Goal: Information Seeking & Learning: Learn about a topic

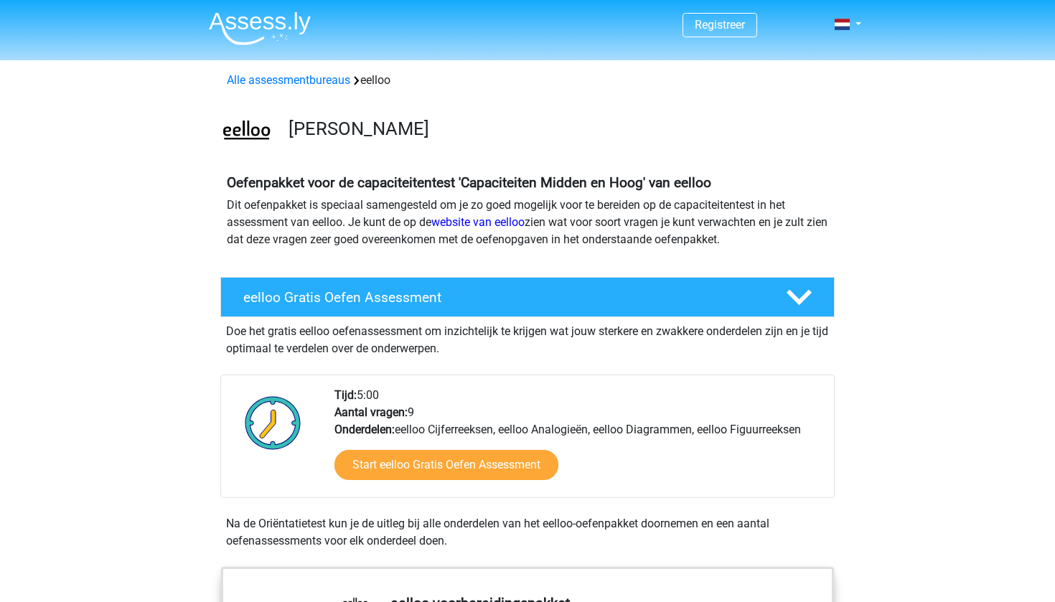
scroll to position [55, 0]
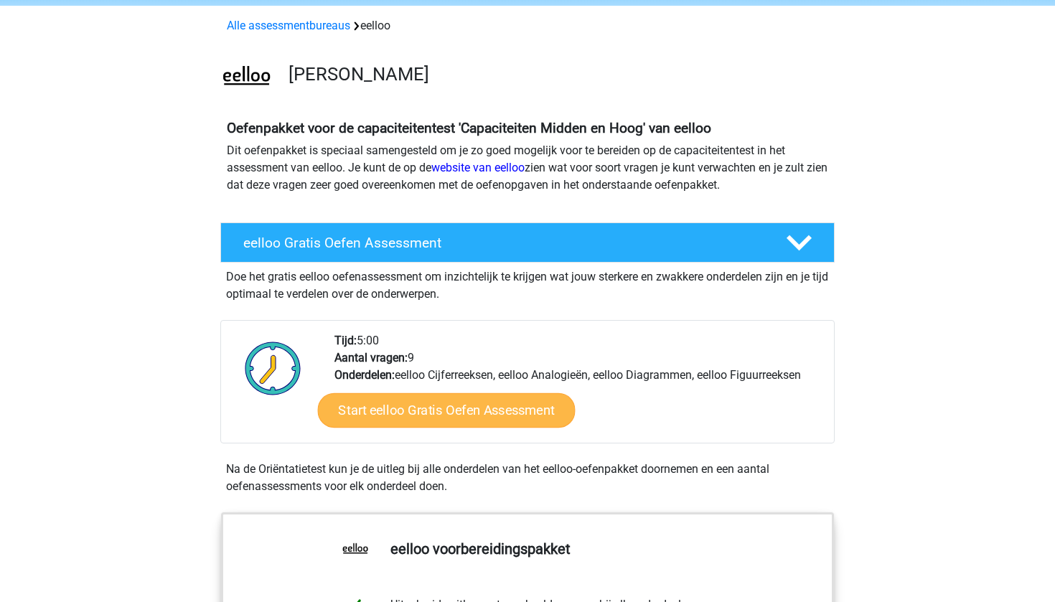
click at [480, 417] on link "Start eelloo Gratis Oefen Assessment" at bounding box center [447, 410] width 258 height 34
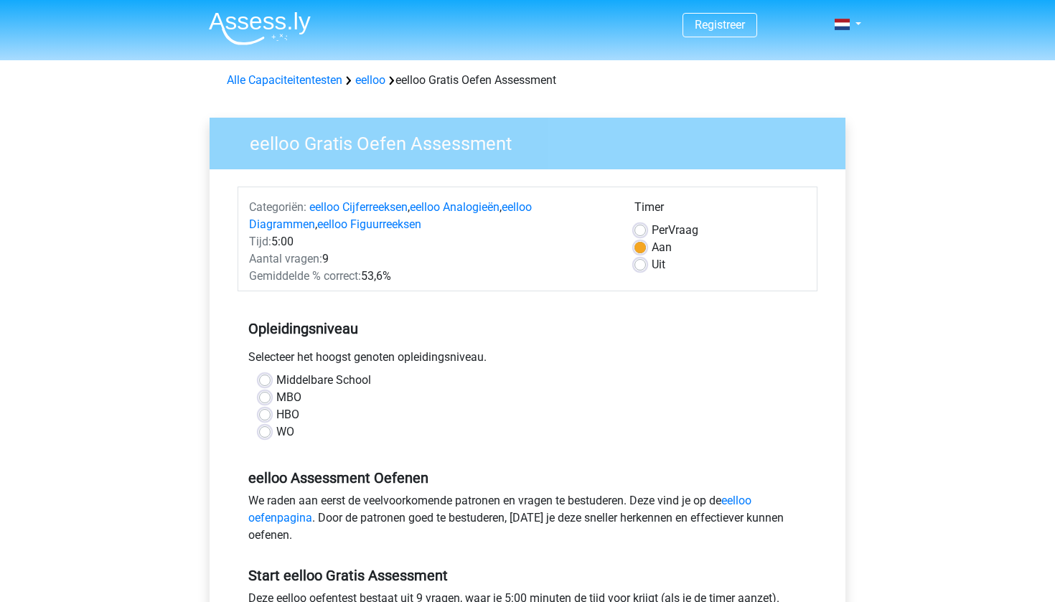
click at [278, 396] on label "MBO" at bounding box center [288, 397] width 25 height 17
click at [270, 396] on input "MBO" at bounding box center [264, 396] width 11 height 14
radio input "true"
click at [680, 228] on label "Per Vraag" at bounding box center [674, 230] width 47 height 17
click at [646, 228] on input "Per Vraag" at bounding box center [639, 229] width 11 height 14
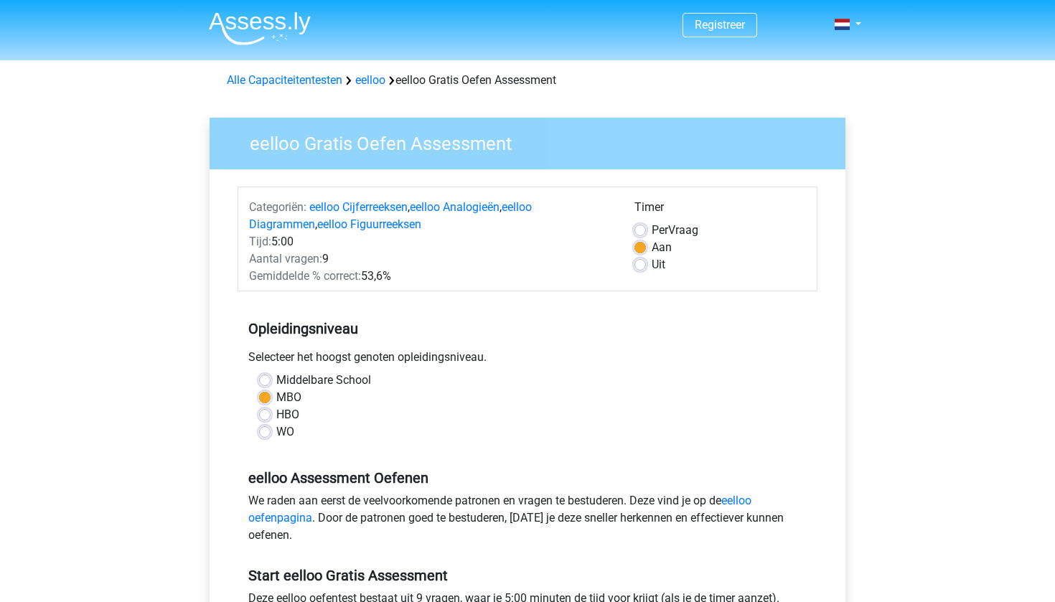
radio input "true"
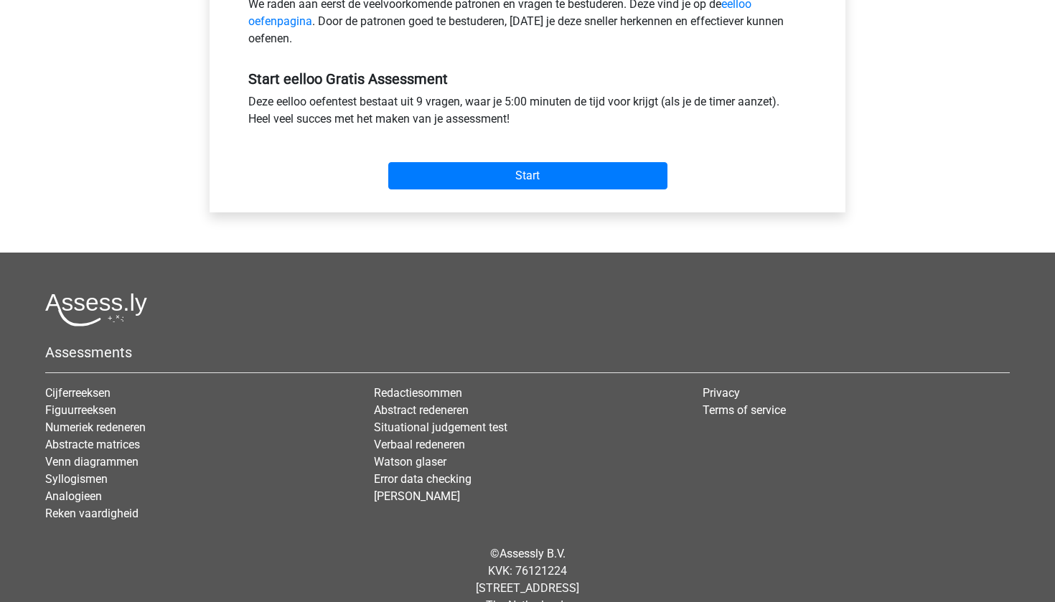
scroll to position [525, 0]
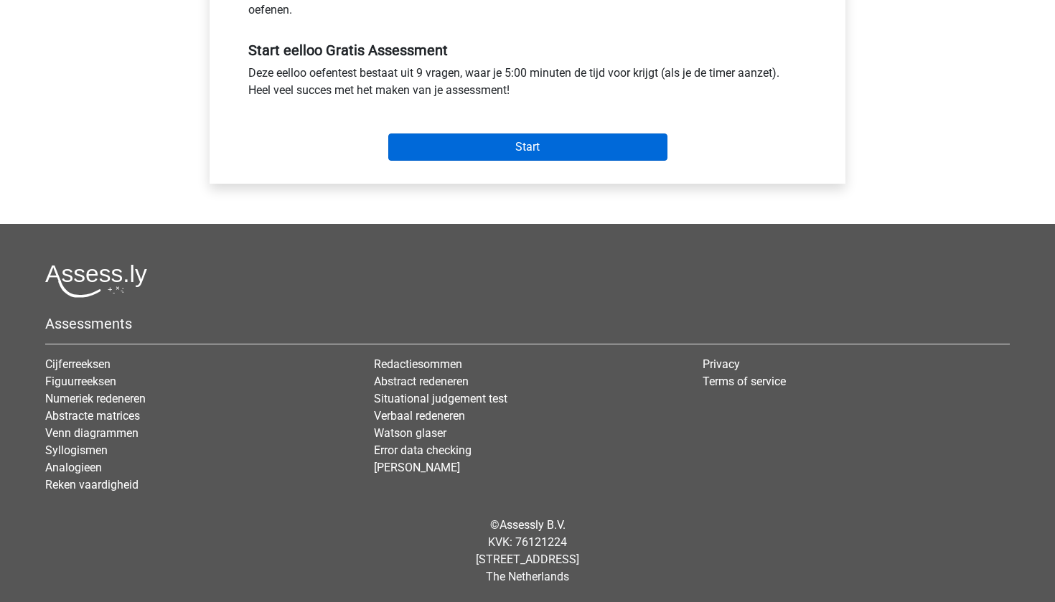
click at [565, 151] on input "Start" at bounding box center [527, 146] width 279 height 27
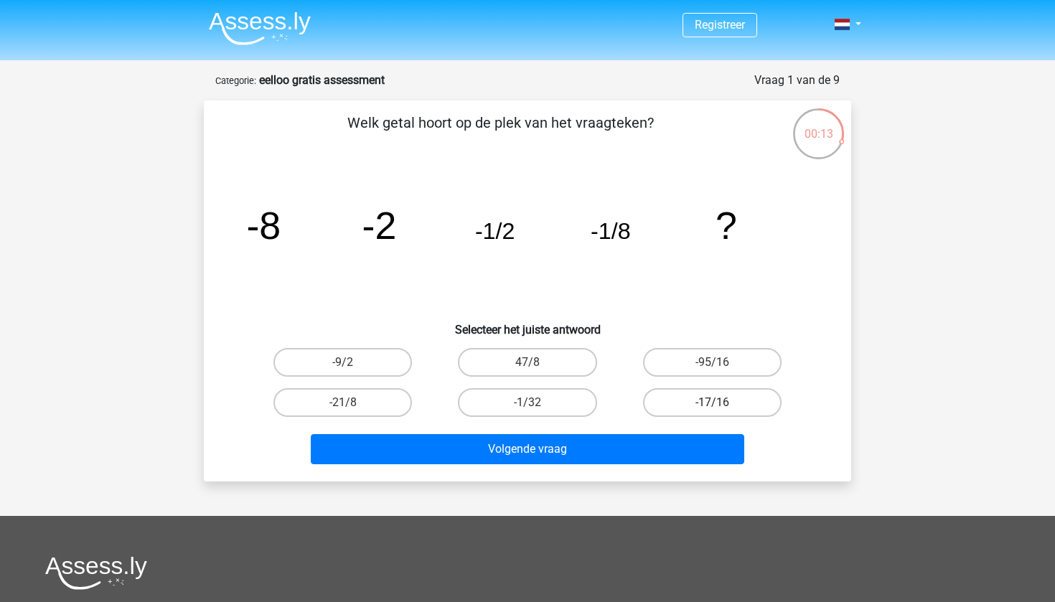
click at [728, 407] on label "-17/16" at bounding box center [712, 402] width 138 height 29
click at [721, 407] on input "-17/16" at bounding box center [716, 406] width 9 height 9
radio input "true"
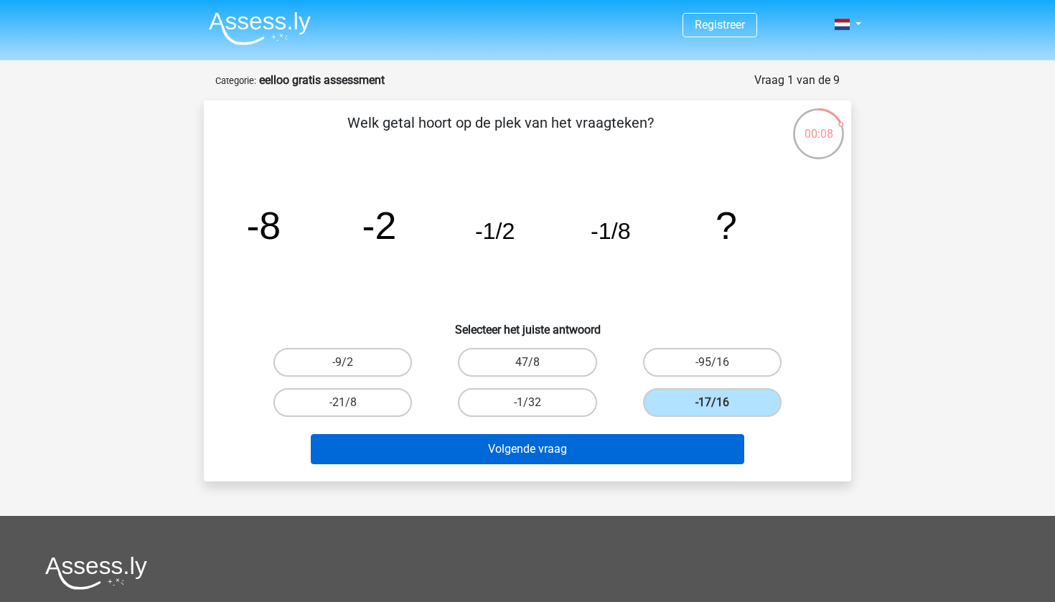
click at [484, 459] on button "Volgende vraag" at bounding box center [528, 449] width 434 height 30
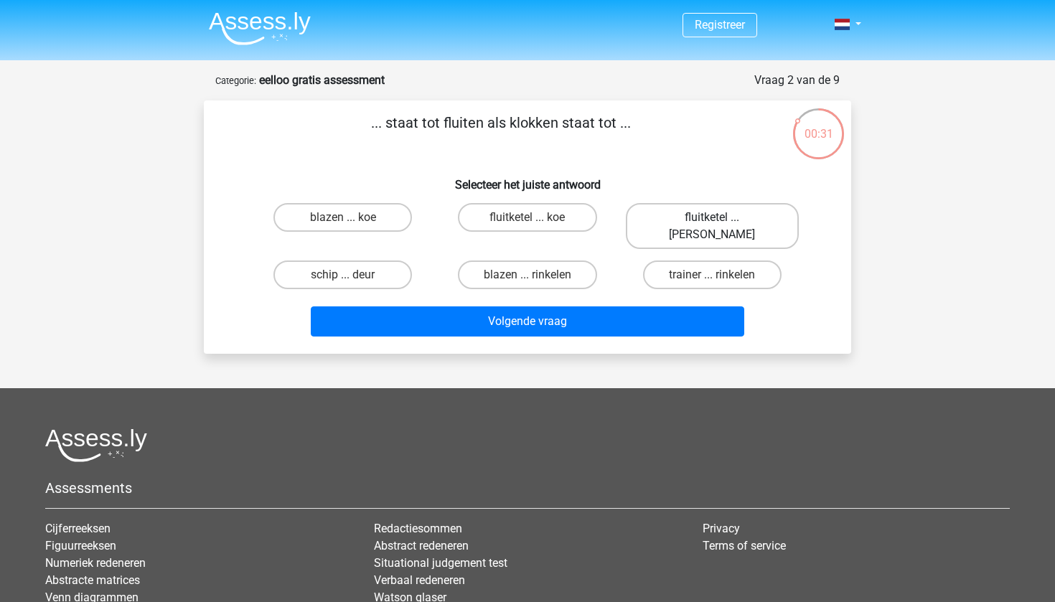
click at [700, 226] on label "fluitketel ... luiden" at bounding box center [712, 226] width 173 height 46
click at [712, 226] on input "fluitketel ... luiden" at bounding box center [716, 221] width 9 height 9
radio input "true"
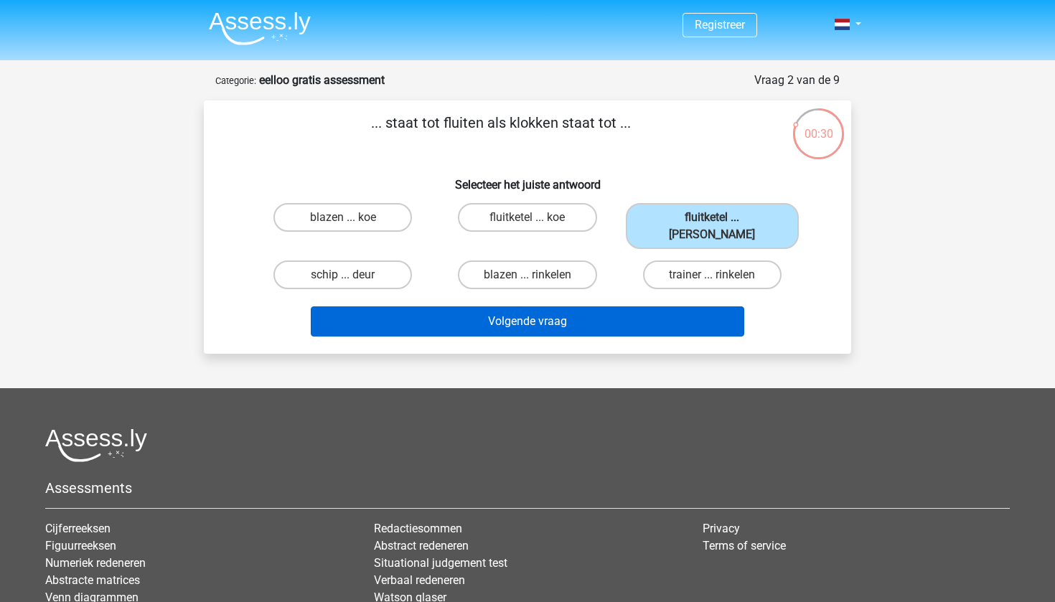
click at [613, 306] on button "Volgende vraag" at bounding box center [528, 321] width 434 height 30
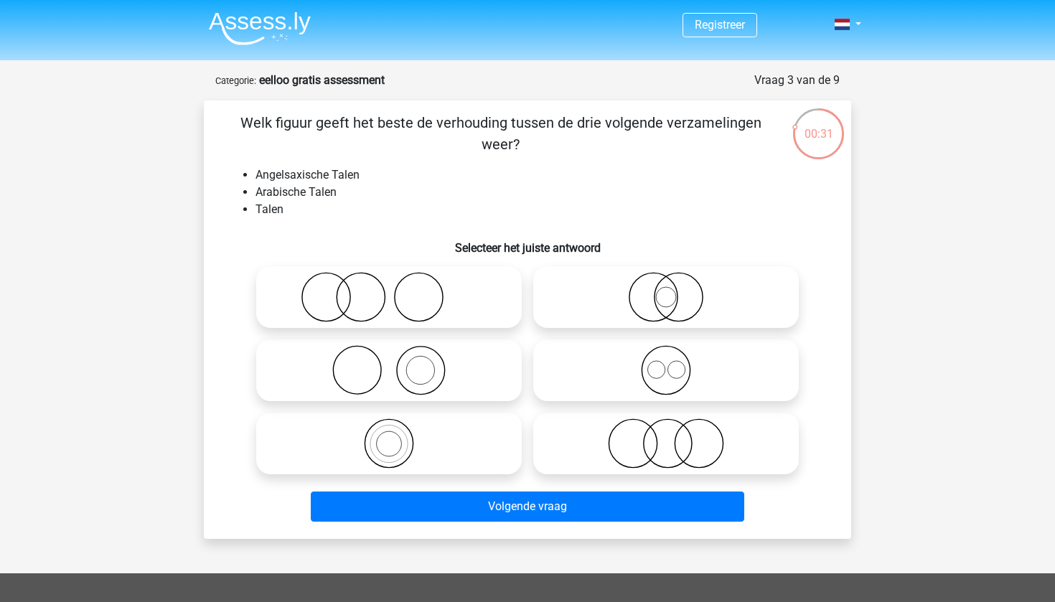
click at [639, 375] on icon at bounding box center [666, 370] width 254 height 50
click at [666, 363] on input "radio" at bounding box center [670, 358] width 9 height 9
radio input "true"
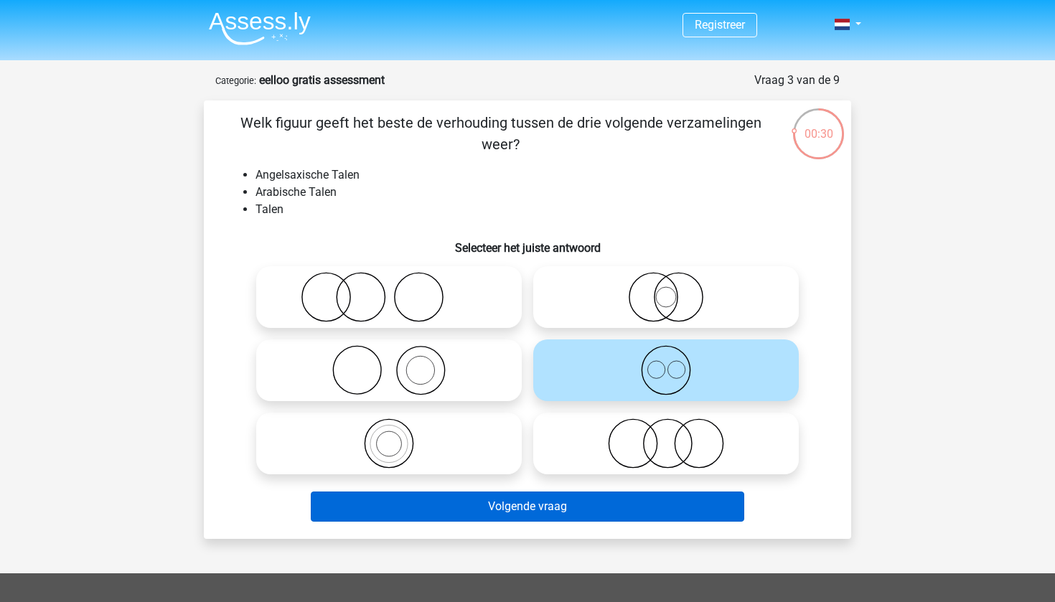
click at [557, 514] on button "Volgende vraag" at bounding box center [528, 506] width 434 height 30
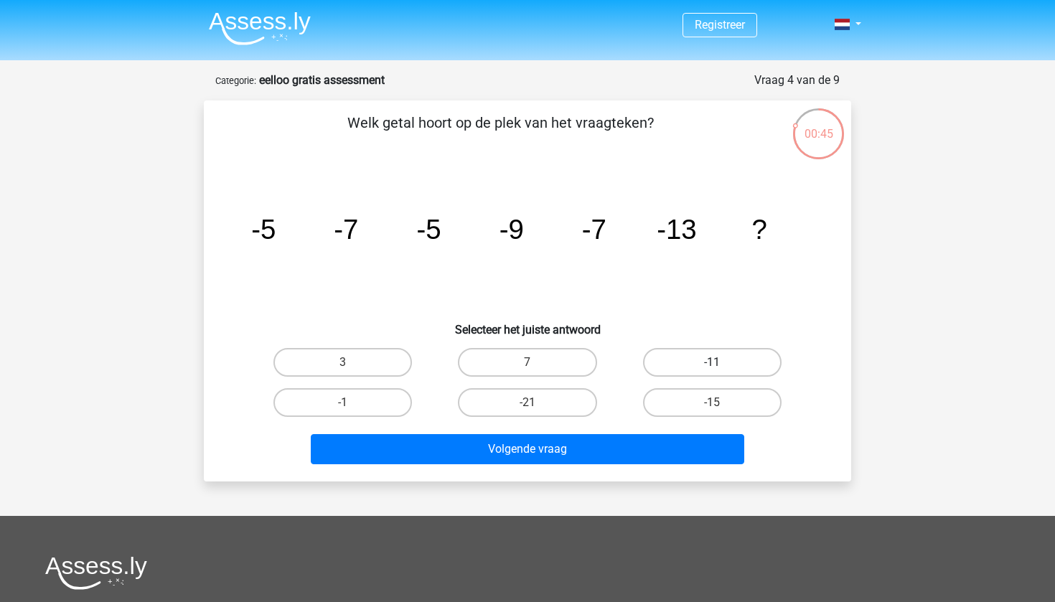
click at [692, 365] on label "-11" at bounding box center [712, 362] width 138 height 29
click at [712, 365] on input "-11" at bounding box center [716, 366] width 9 height 9
radio input "true"
click at [712, 412] on label "-15" at bounding box center [712, 402] width 138 height 29
click at [712, 412] on input "-15" at bounding box center [716, 406] width 9 height 9
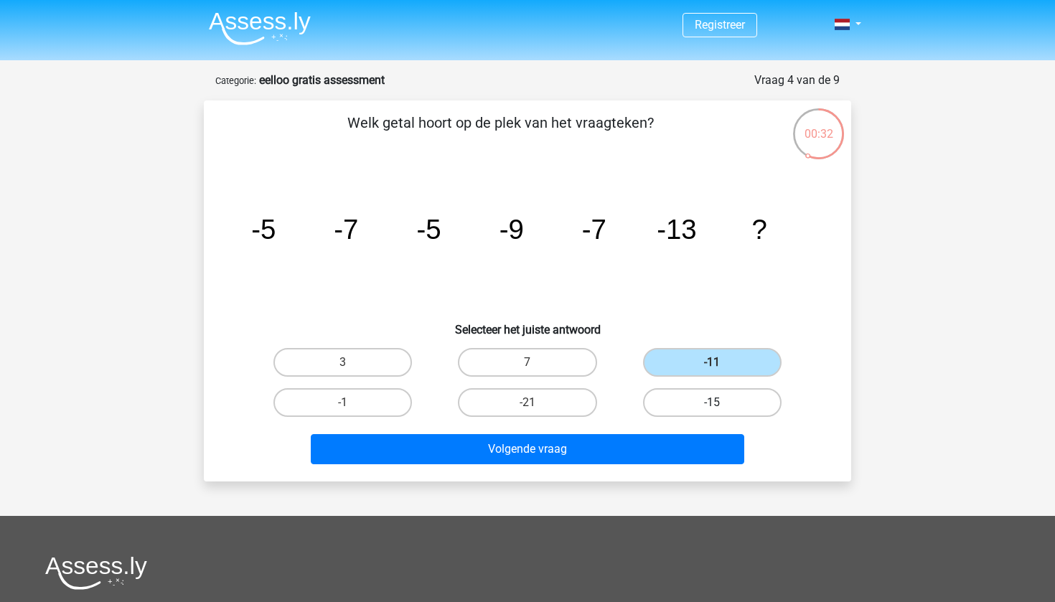
radio input "true"
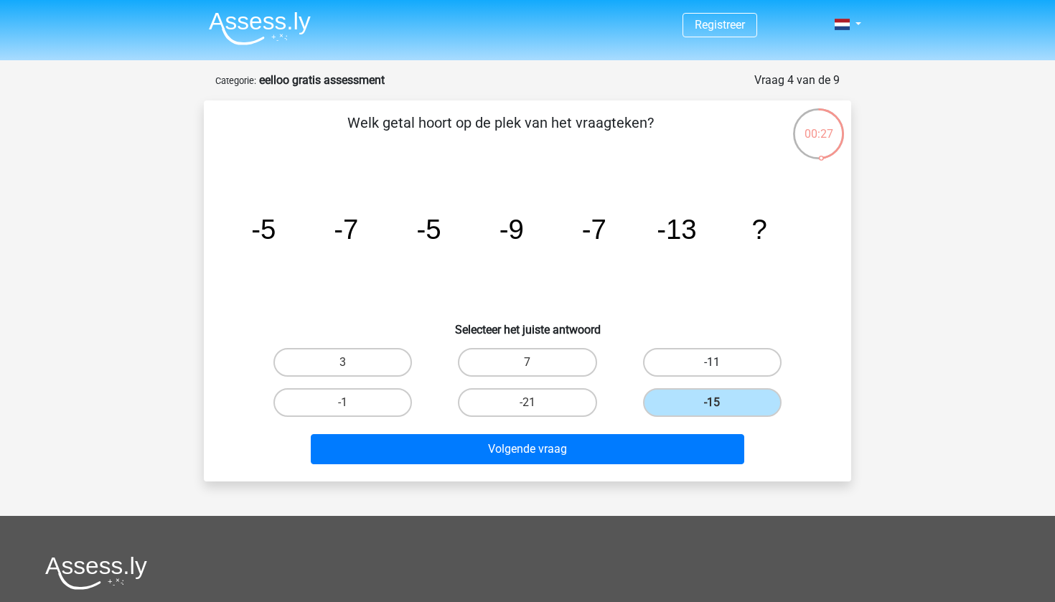
click at [692, 359] on label "-11" at bounding box center [712, 362] width 138 height 29
click at [712, 362] on input "-11" at bounding box center [716, 366] width 9 height 9
radio input "true"
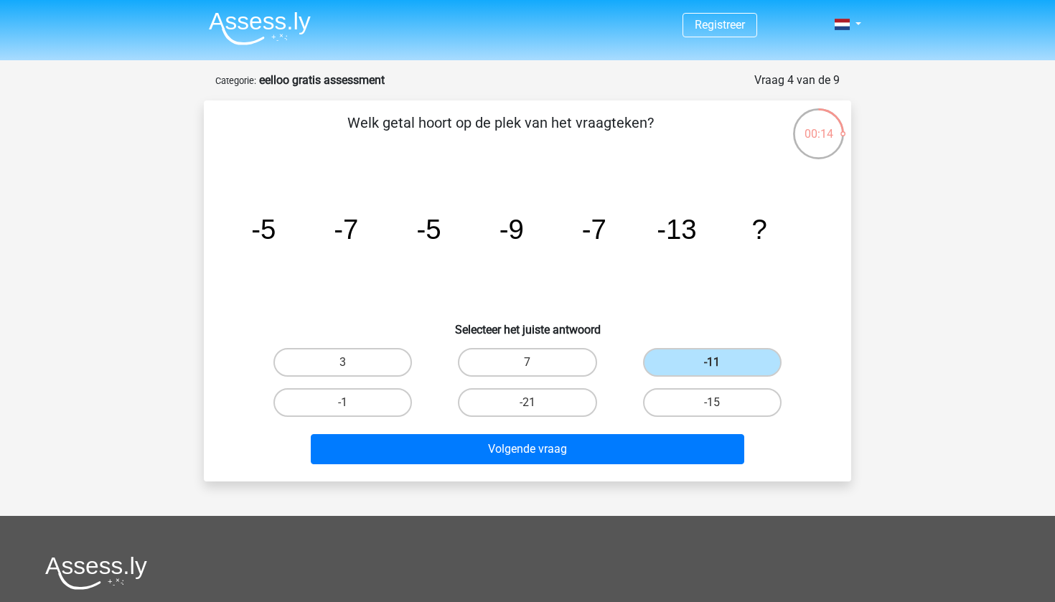
click at [539, 417] on div "-21" at bounding box center [527, 402] width 184 height 40
click at [539, 402] on label "-21" at bounding box center [527, 402] width 138 height 29
click at [537, 402] on input "-21" at bounding box center [531, 406] width 9 height 9
radio input "true"
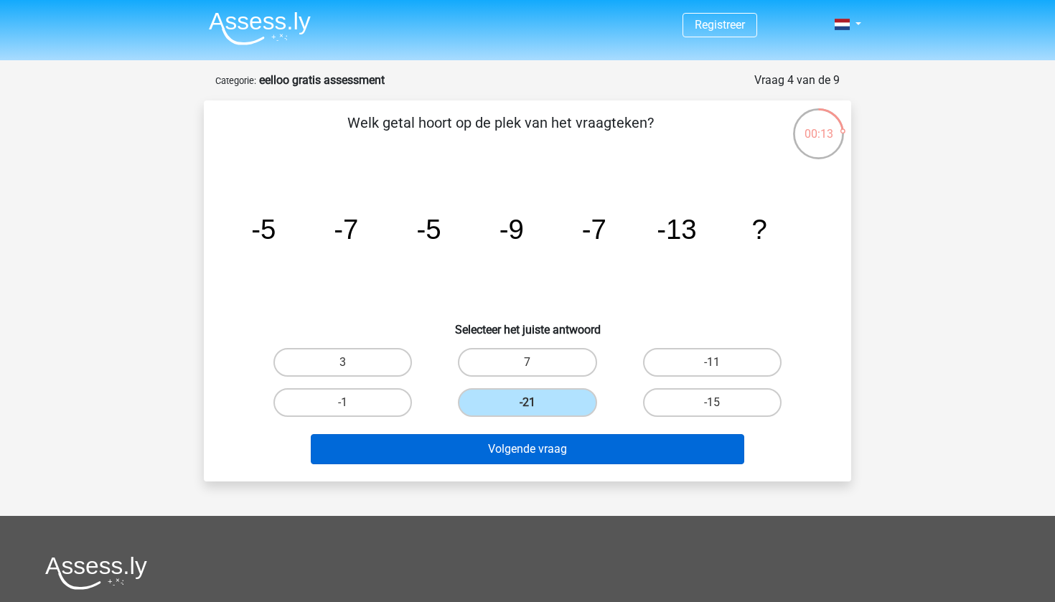
click at [517, 453] on button "Volgende vraag" at bounding box center [528, 449] width 434 height 30
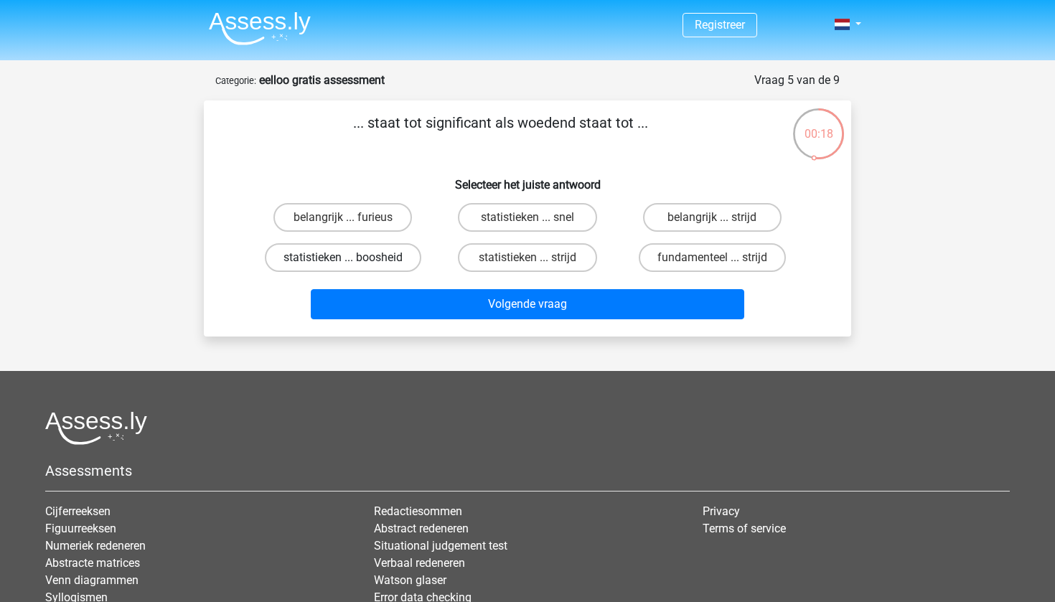
click at [383, 265] on label "statistieken ... boosheid" at bounding box center [343, 257] width 156 height 29
click at [352, 265] on input "statistieken ... boosheid" at bounding box center [347, 262] width 9 height 9
radio input "true"
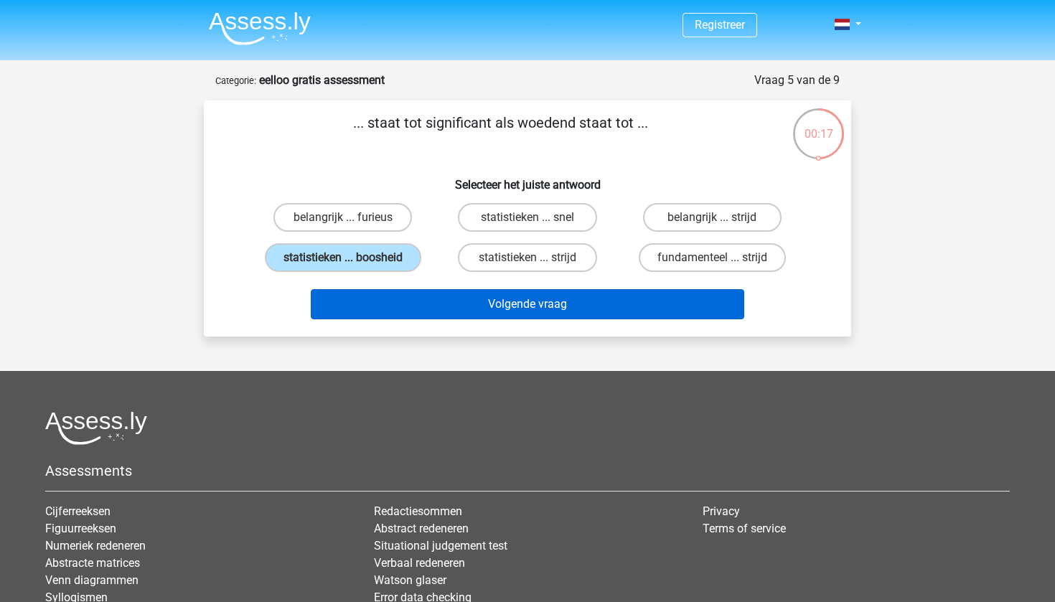
click at [515, 306] on button "Volgende vraag" at bounding box center [528, 304] width 434 height 30
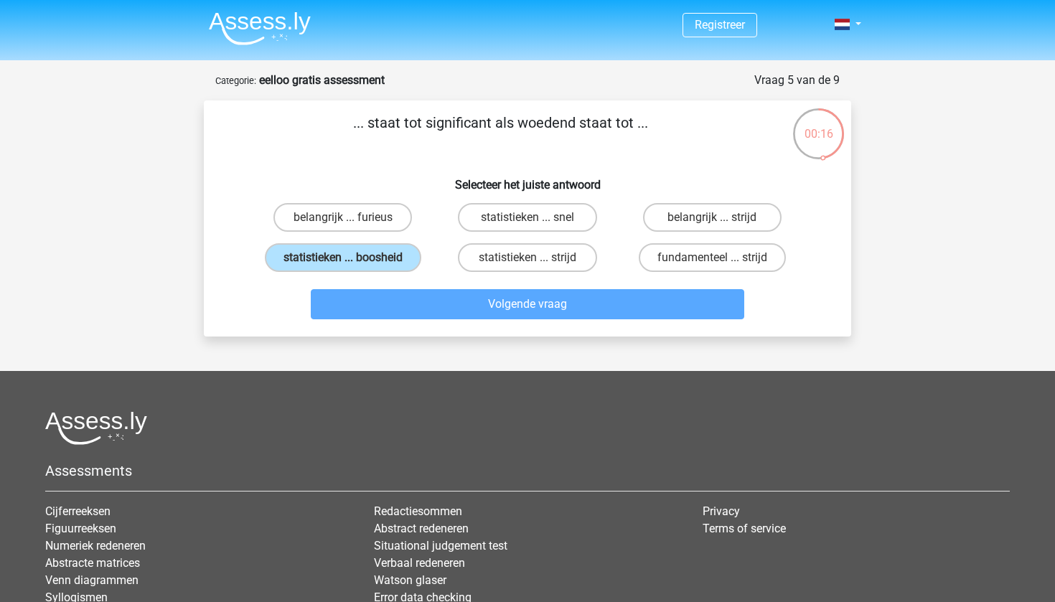
scroll to position [72, 0]
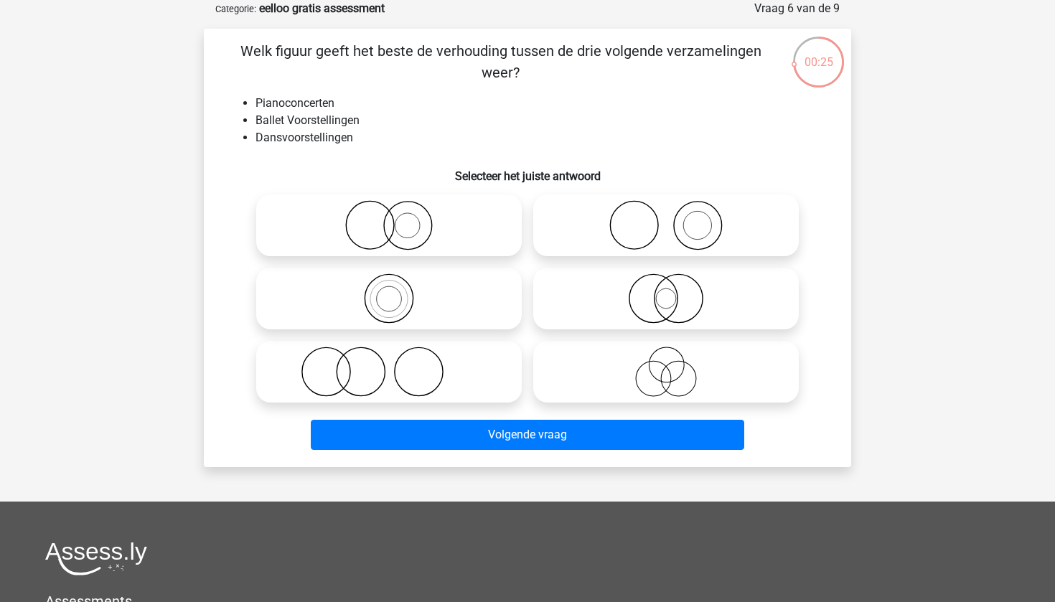
click at [694, 231] on icon at bounding box center [666, 225] width 254 height 50
click at [675, 218] on input "radio" at bounding box center [670, 213] width 9 height 9
radio input "true"
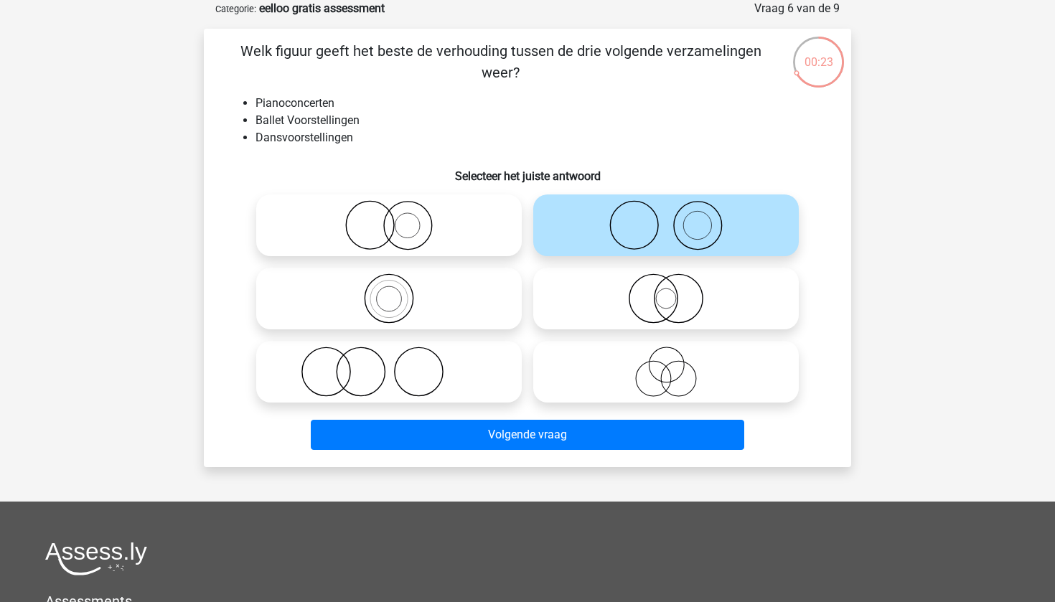
click at [433, 381] on icon at bounding box center [389, 371] width 254 height 50
click at [398, 364] on input "radio" at bounding box center [393, 359] width 9 height 9
radio input "true"
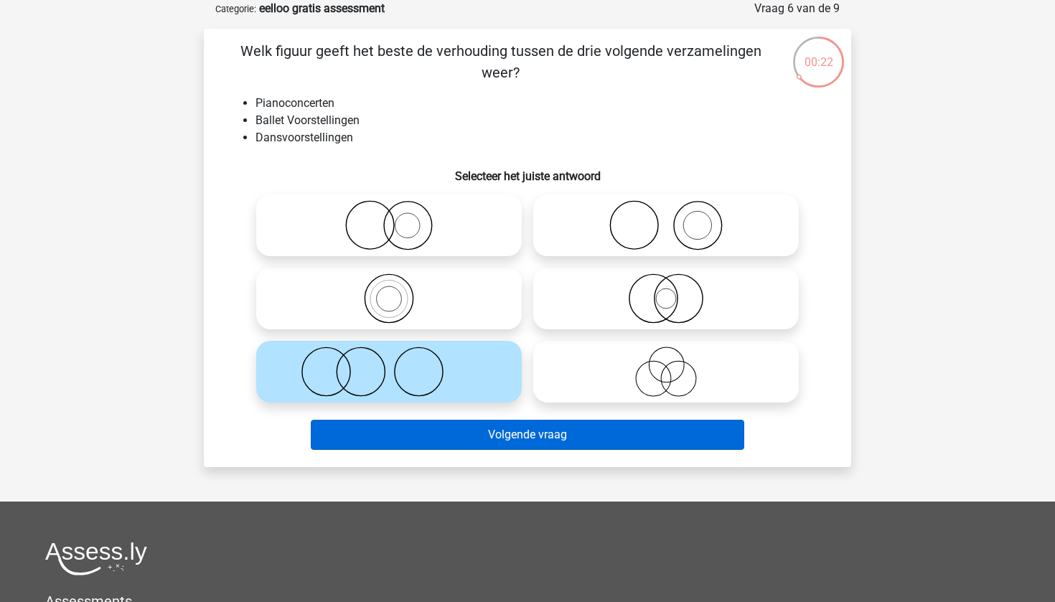
click at [483, 435] on button "Volgende vraag" at bounding box center [528, 435] width 434 height 30
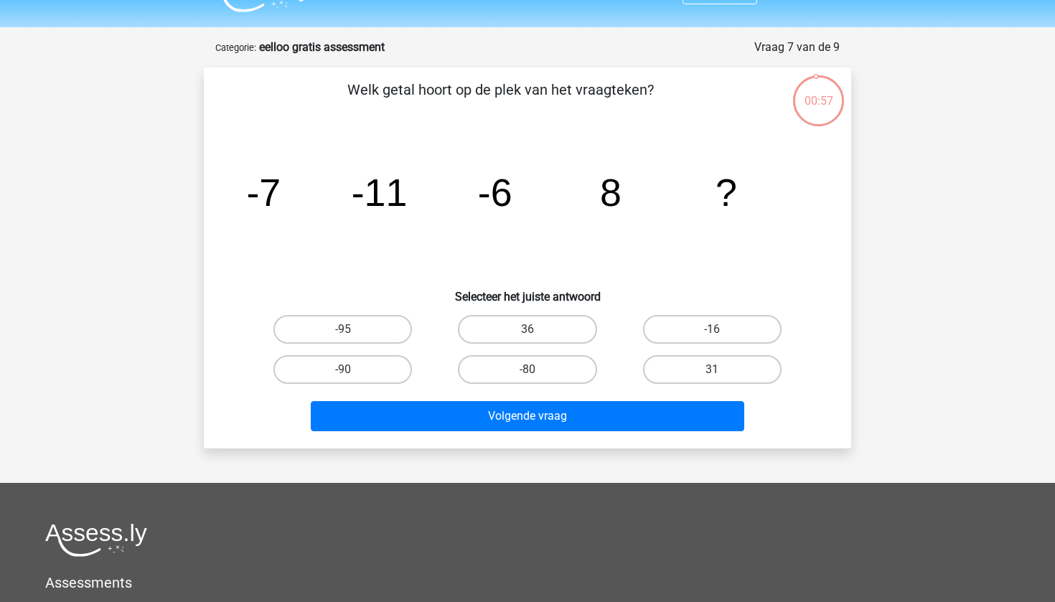
scroll to position [30, 0]
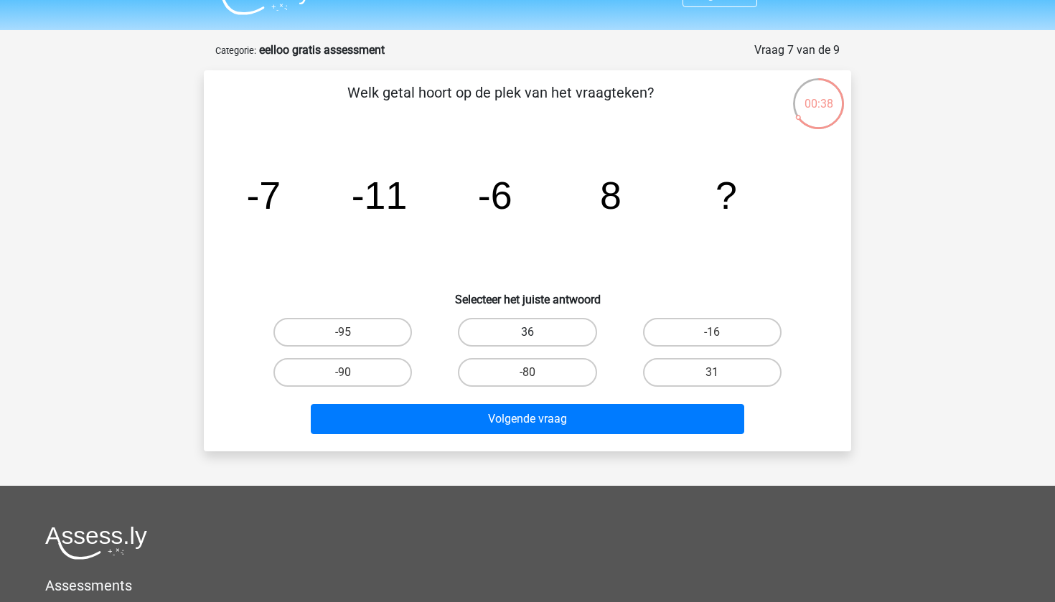
click at [534, 323] on label "36" at bounding box center [527, 332] width 138 height 29
click at [534, 332] on input "36" at bounding box center [531, 336] width 9 height 9
radio input "true"
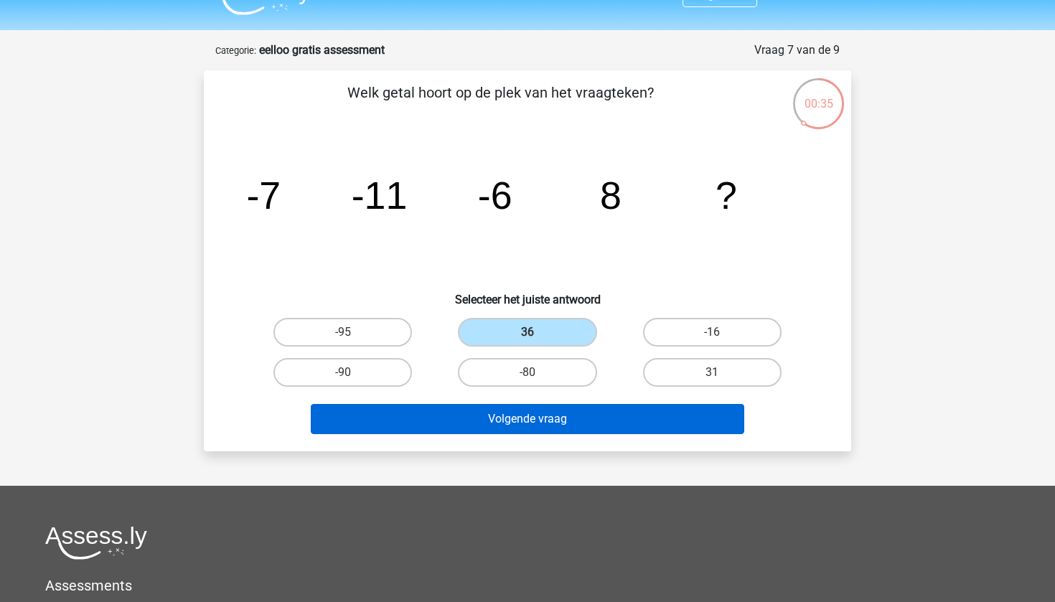
click at [566, 418] on button "Volgende vraag" at bounding box center [528, 419] width 434 height 30
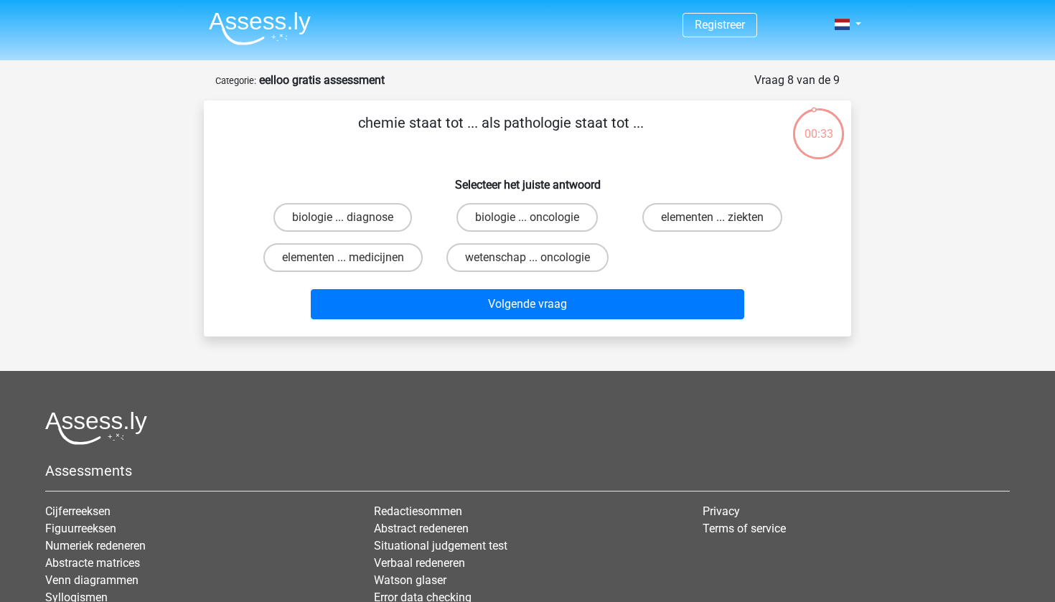
scroll to position [0, 0]
click at [560, 225] on label "biologie ... oncologie" at bounding box center [526, 217] width 141 height 29
click at [537, 225] on input "biologie ... oncologie" at bounding box center [531, 221] width 9 height 9
radio input "true"
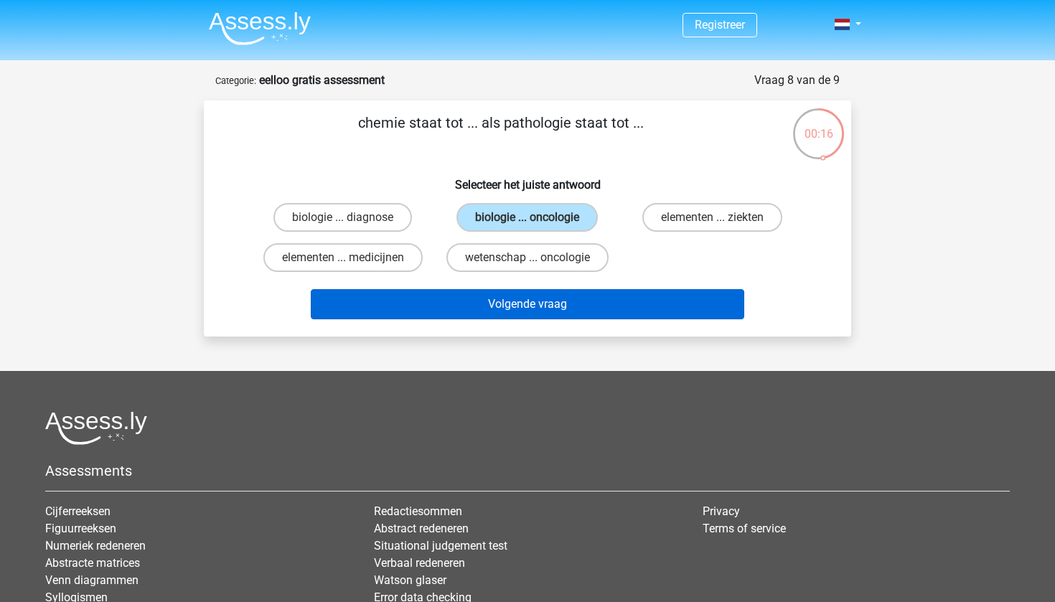
click at [570, 308] on button "Volgende vraag" at bounding box center [528, 304] width 434 height 30
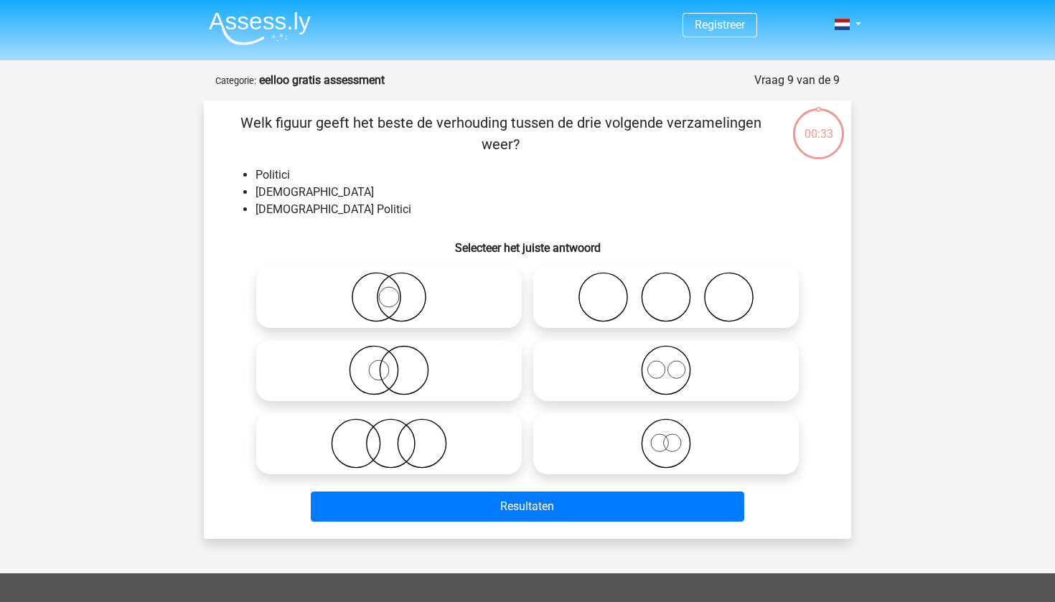
scroll to position [72, 0]
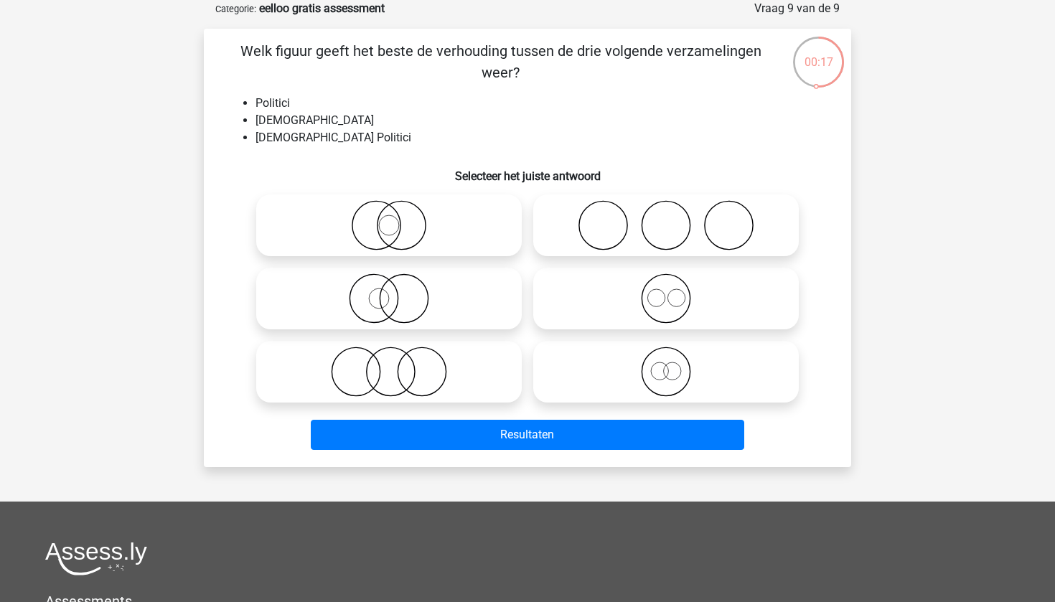
click at [443, 295] on icon at bounding box center [389, 298] width 254 height 50
click at [398, 291] on input "radio" at bounding box center [393, 286] width 9 height 9
radio input "true"
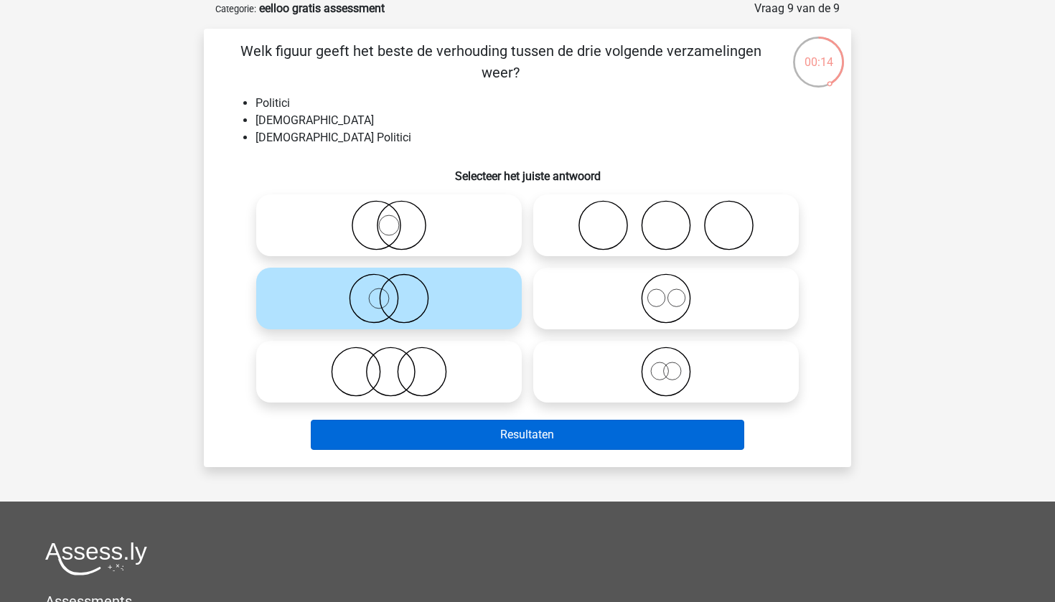
click at [530, 433] on button "Resultaten" at bounding box center [528, 435] width 434 height 30
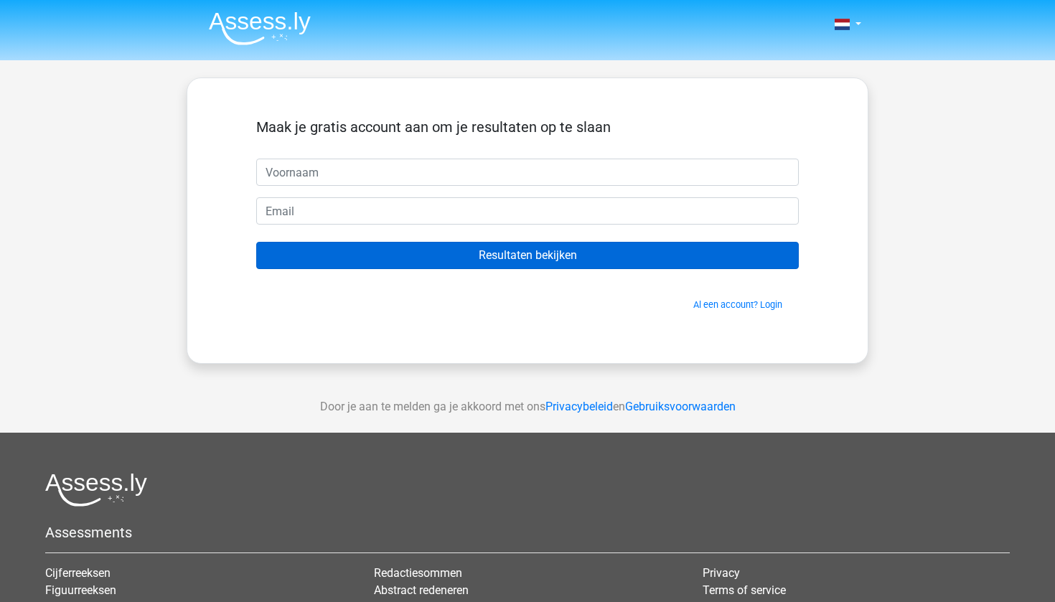
click at [572, 265] on input "Resultaten bekijken" at bounding box center [527, 255] width 542 height 27
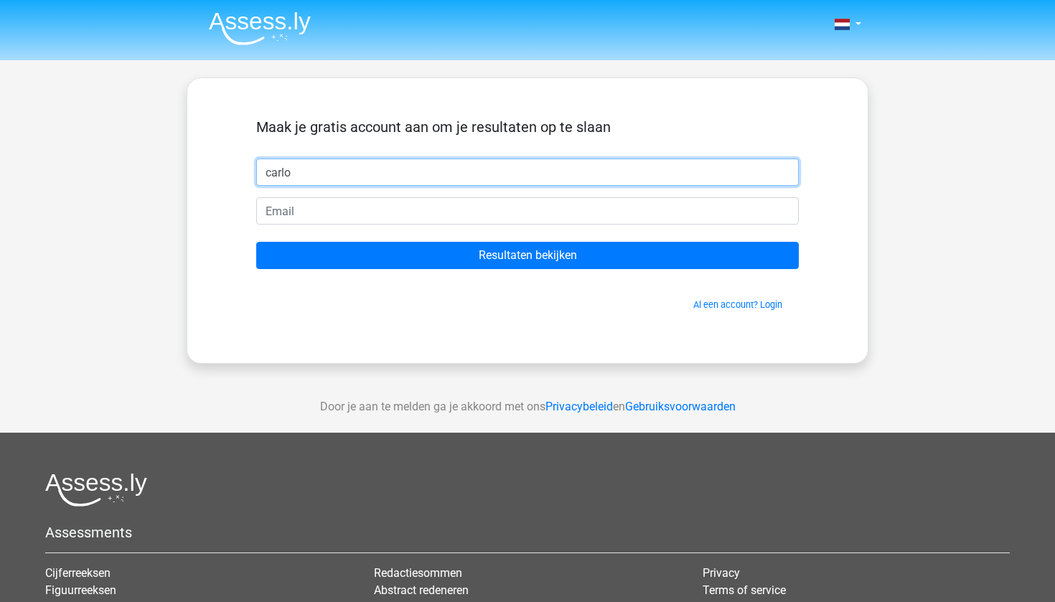
type input "carlo"
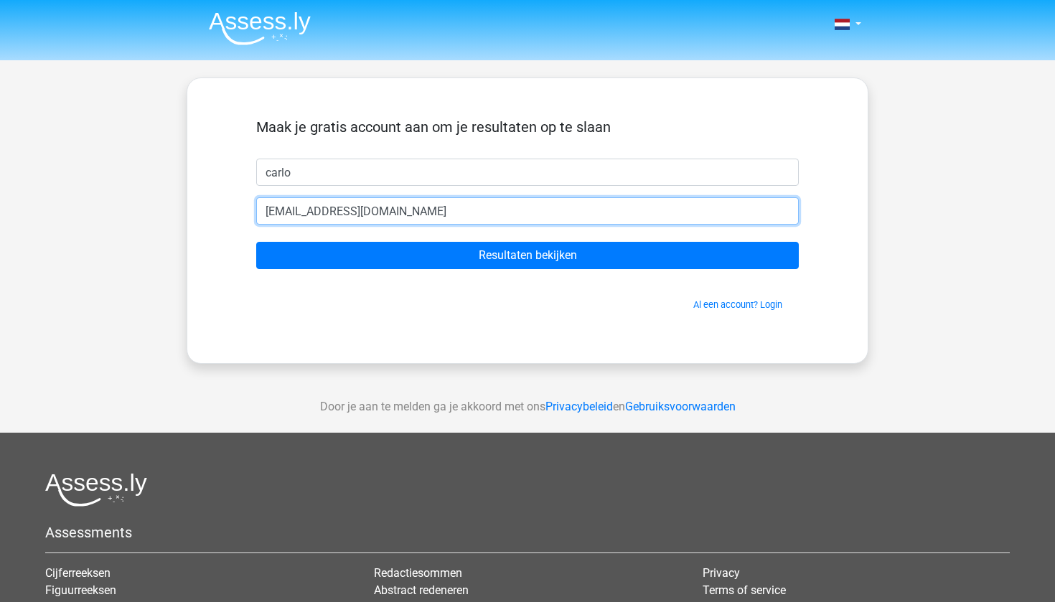
type input "clkzakelijk@outlook.com"
click at [527, 255] on input "Resultaten bekijken" at bounding box center [527, 255] width 542 height 27
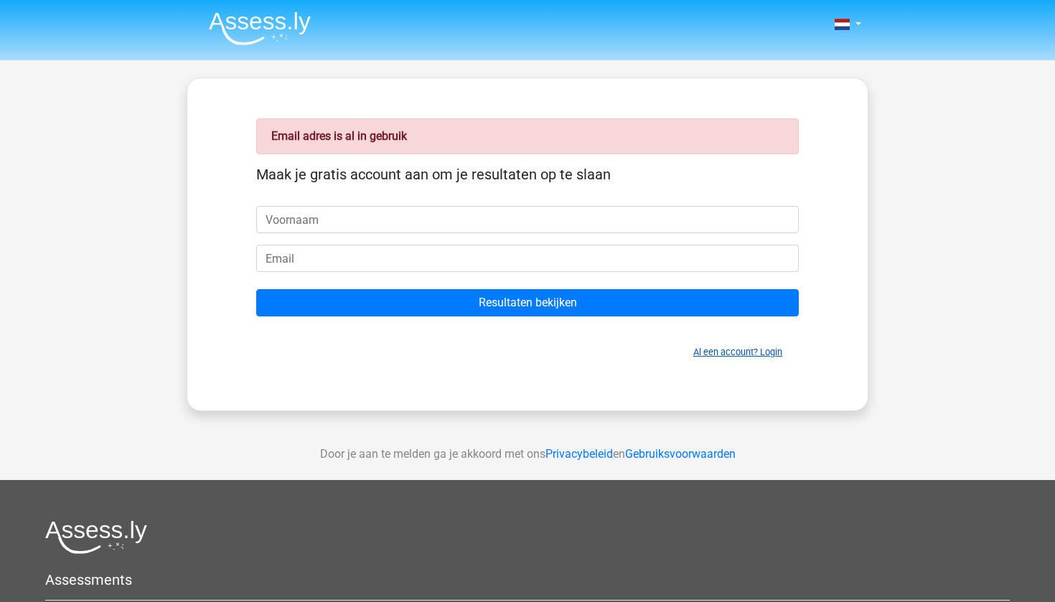
click at [722, 355] on link "Al een account? Login" at bounding box center [737, 351] width 89 height 11
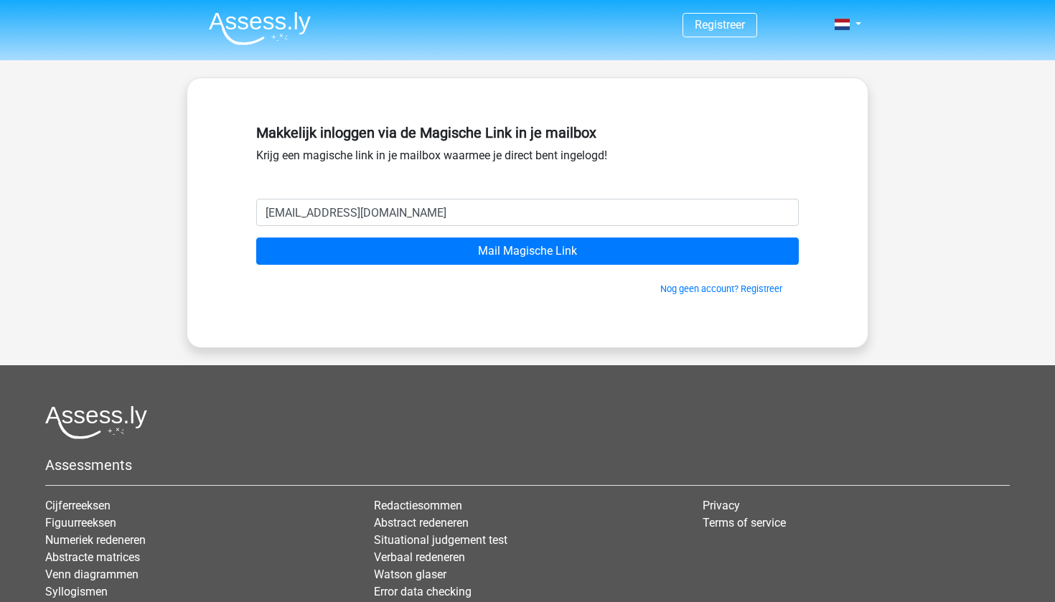
type input "[EMAIL_ADDRESS][DOMAIN_NAME]"
click at [527, 251] on input "Mail Magische Link" at bounding box center [527, 250] width 542 height 27
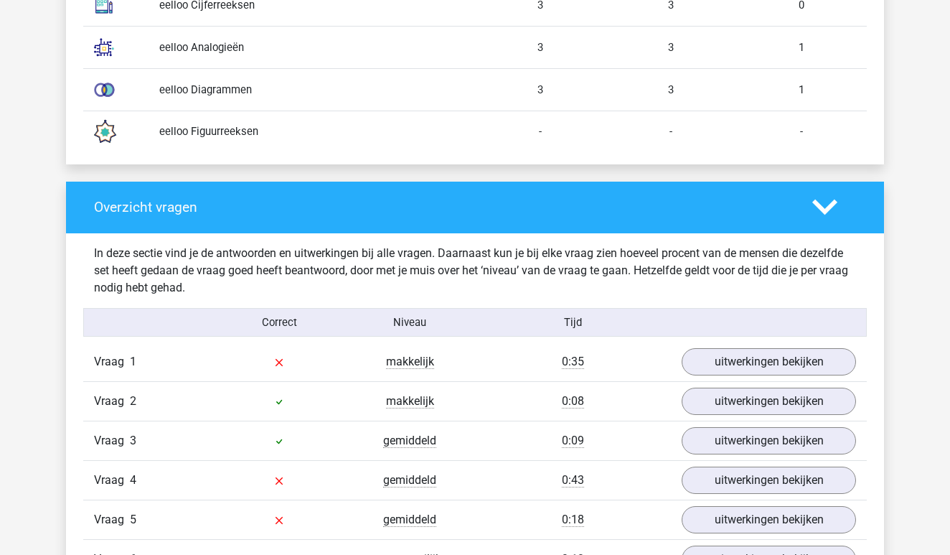
scroll to position [1370, 0]
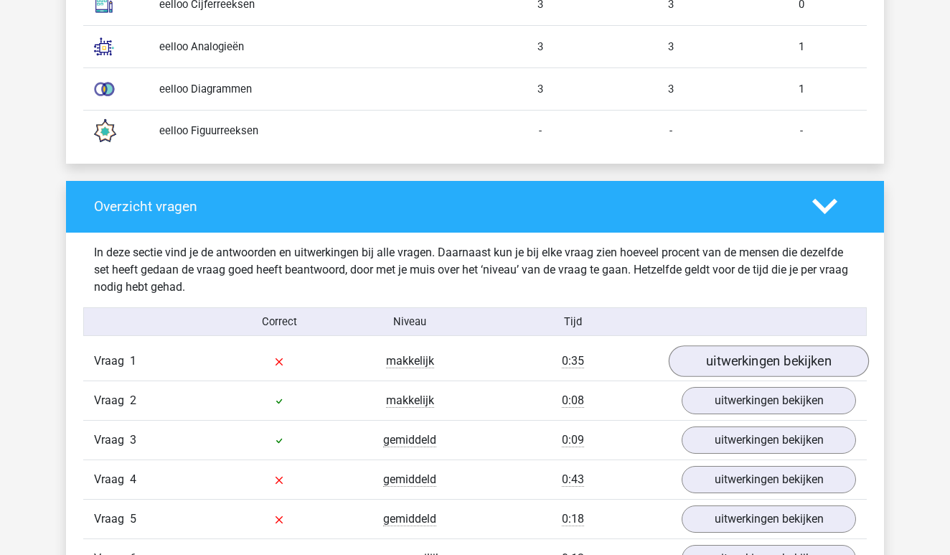
click at [769, 362] on link "uitwerkingen bekijken" at bounding box center [769, 361] width 200 height 32
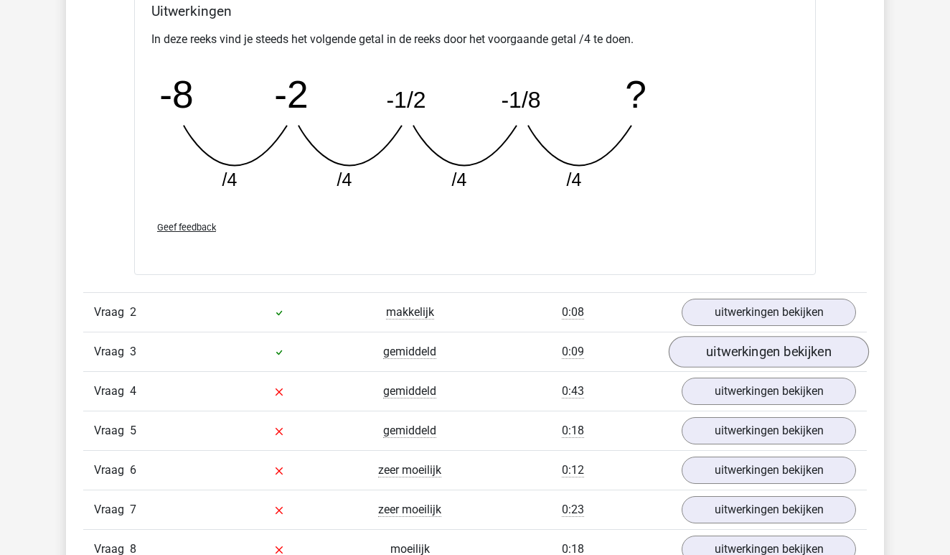
scroll to position [2086, 0]
click at [760, 387] on link "uitwerkingen bekijken" at bounding box center [769, 390] width 200 height 32
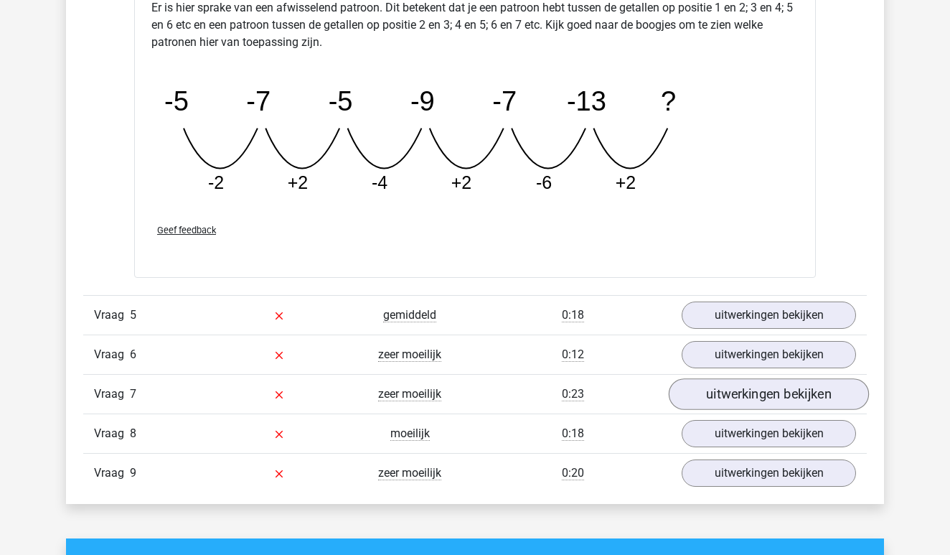
scroll to position [2863, 0]
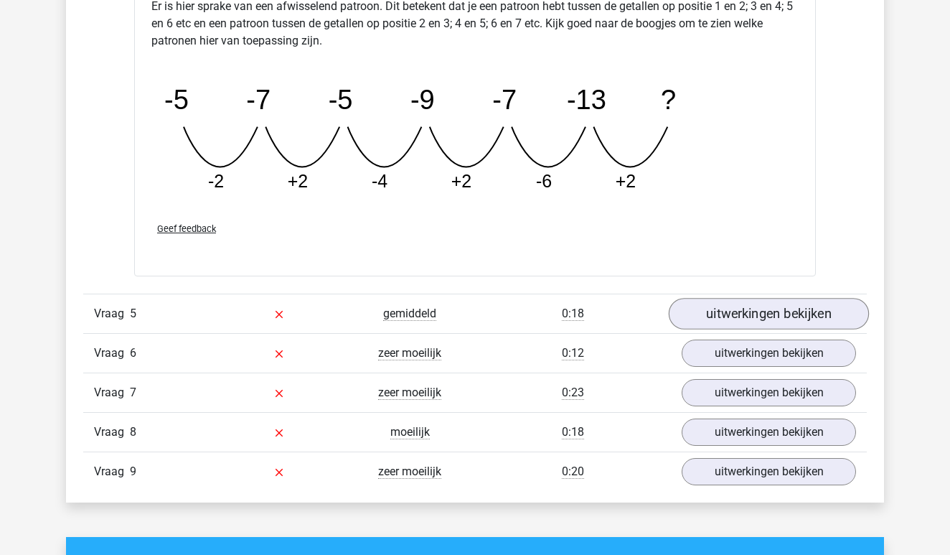
click at [750, 317] on link "uitwerkingen bekijken" at bounding box center [769, 314] width 200 height 32
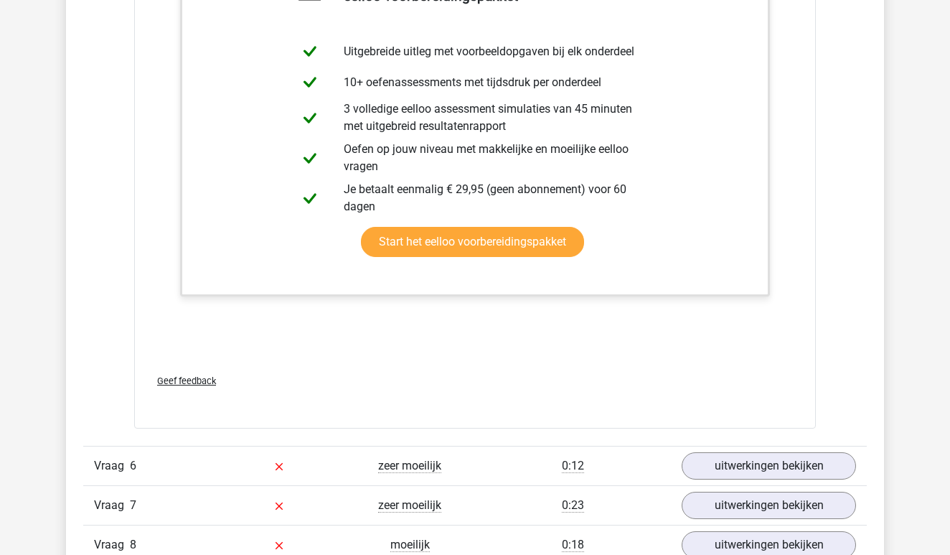
scroll to position [3499, 0]
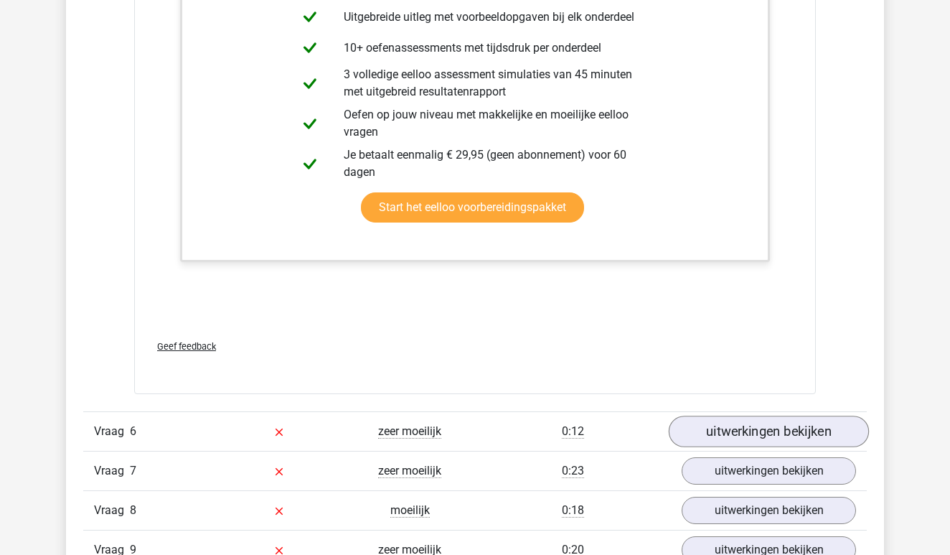
click at [731, 425] on link "uitwerkingen bekijken" at bounding box center [769, 432] width 200 height 32
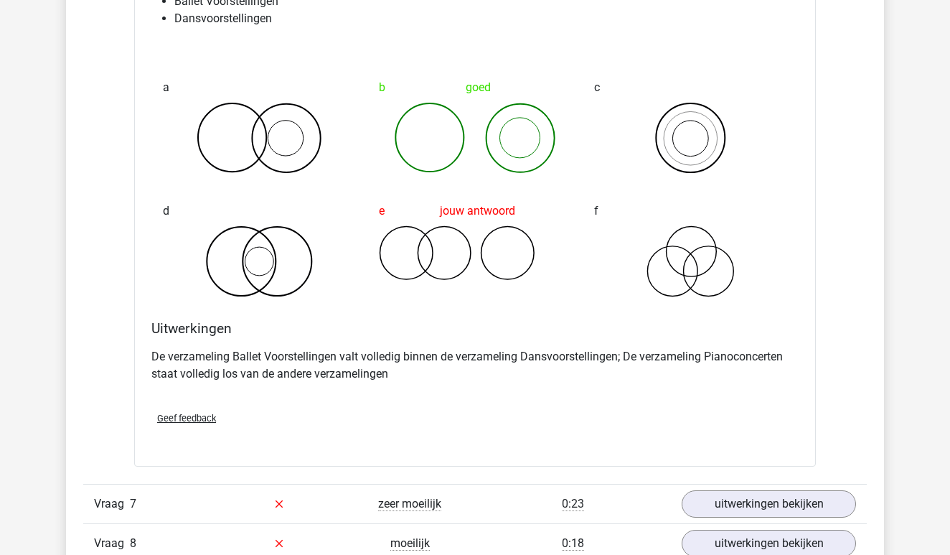
scroll to position [4152, 0]
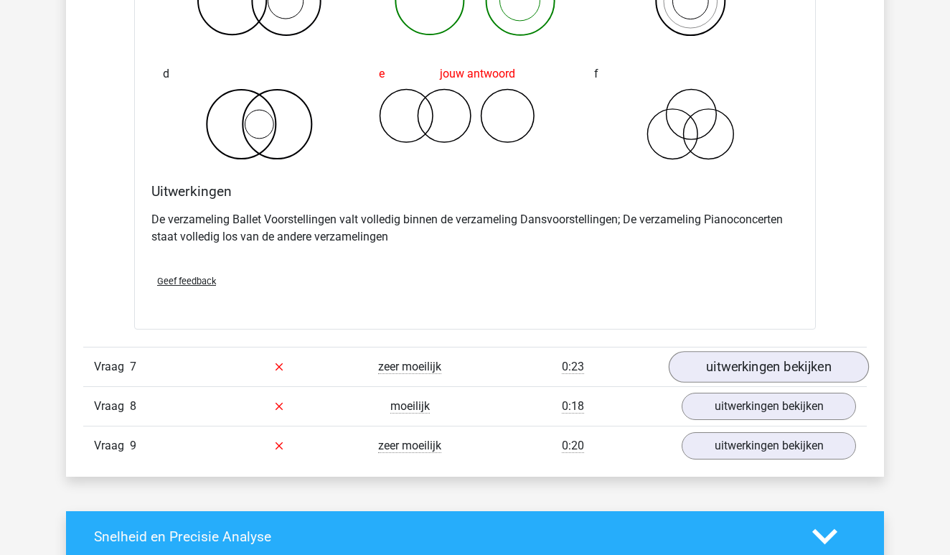
click at [739, 379] on link "uitwerkingen bekijken" at bounding box center [769, 367] width 200 height 32
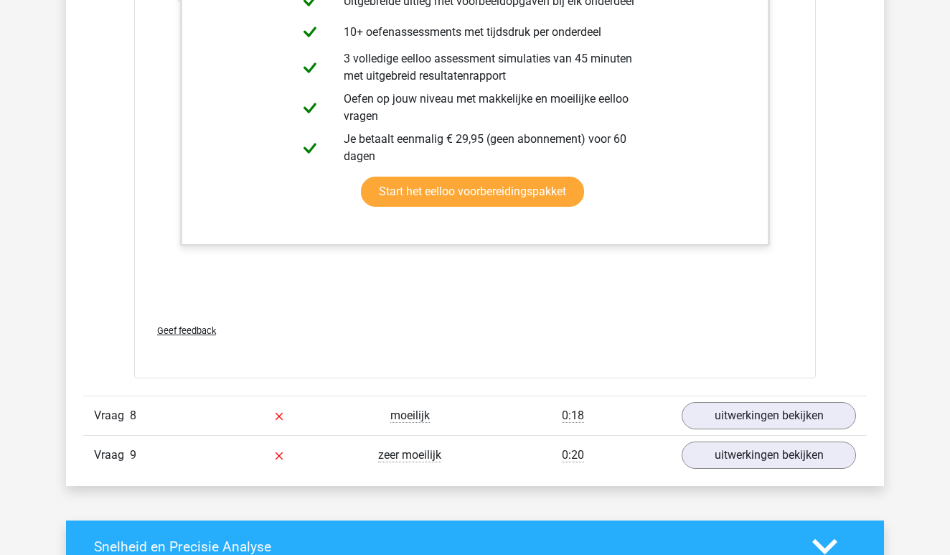
scroll to position [5014, 0]
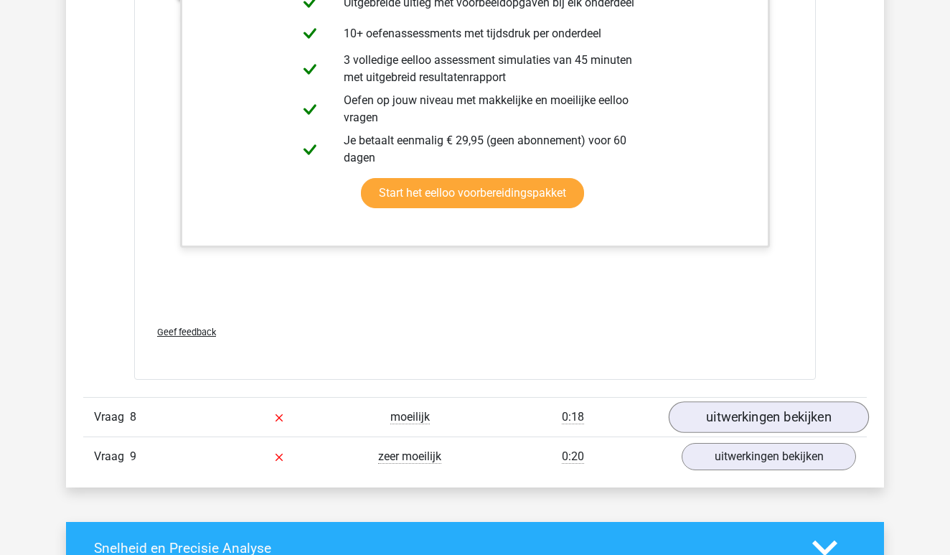
click at [728, 423] on link "uitwerkingen bekijken" at bounding box center [769, 418] width 200 height 32
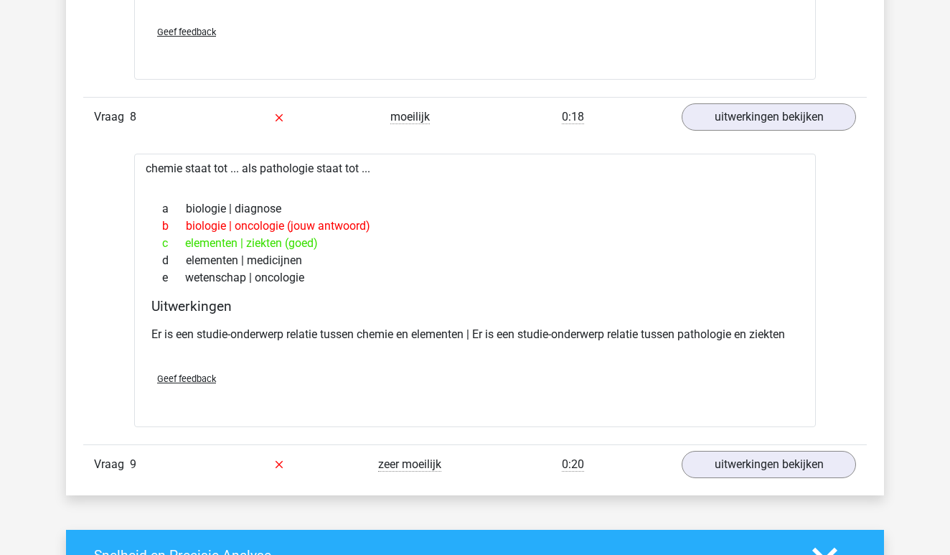
scroll to position [5317, 0]
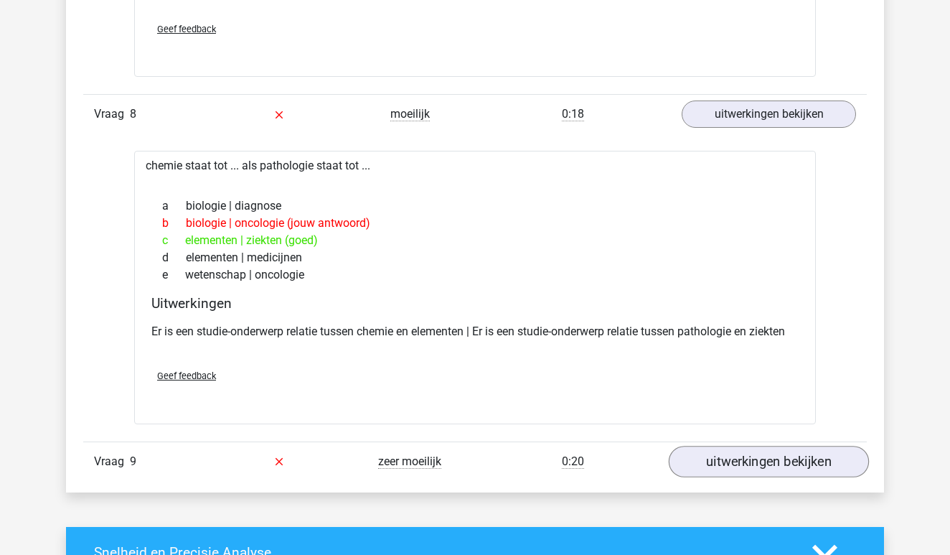
click at [745, 468] on link "uitwerkingen bekijken" at bounding box center [769, 461] width 200 height 32
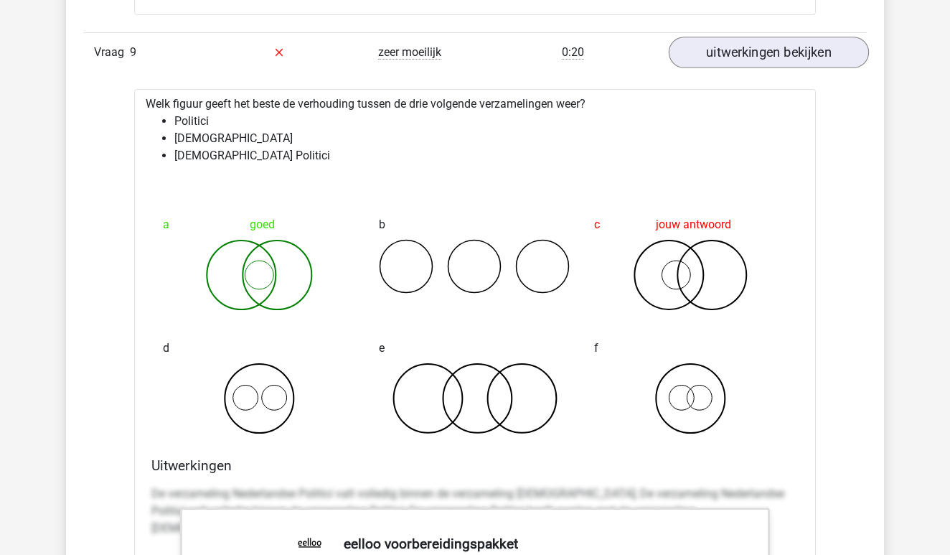
scroll to position [5727, 0]
